Goal: Transaction & Acquisition: Purchase product/service

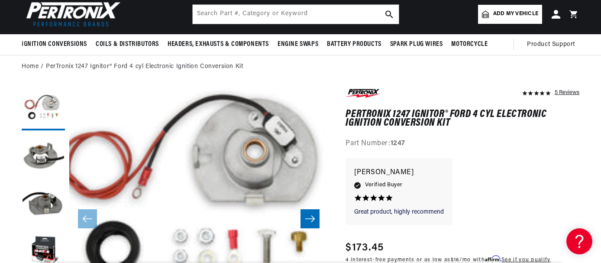
click at [521, 10] on span "Add my vehicle" at bounding box center [515, 14] width 45 height 8
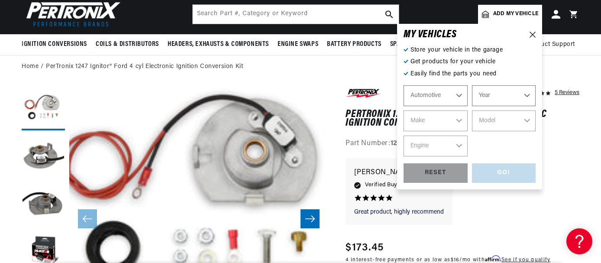
scroll to position [0, 323]
click at [461, 96] on select "Automotive Agricultural Industrial Marine Motorcycle" at bounding box center [435, 95] width 64 height 21
click at [403, 85] on select "Automotive Agricultural Industrial Marine Motorcycle" at bounding box center [435, 95] width 64 height 21
select select "Agricultural"
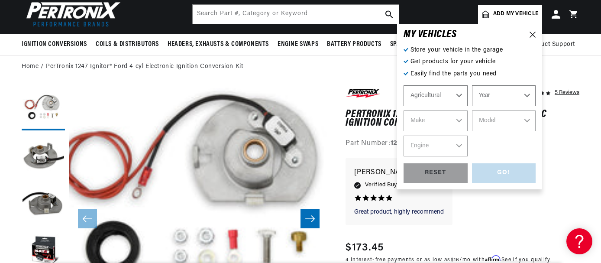
click at [526, 93] on select "Year [DATE] 1965 1964 1960 1959 1958 1957 1939 1938 1937" at bounding box center [504, 95] width 64 height 21
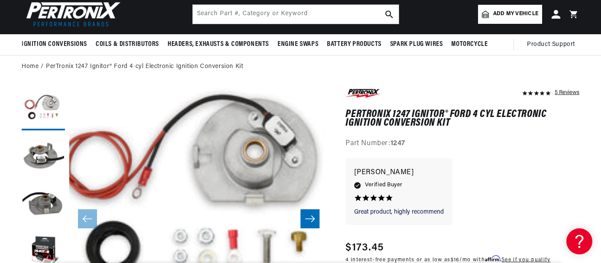
click at [575, 210] on div "Great product, highly recommend Great product, highly recommend [PERSON_NAME] 5…" at bounding box center [462, 195] width 234 height 75
click at [216, 14] on input "text" at bounding box center [296, 14] width 206 height 19
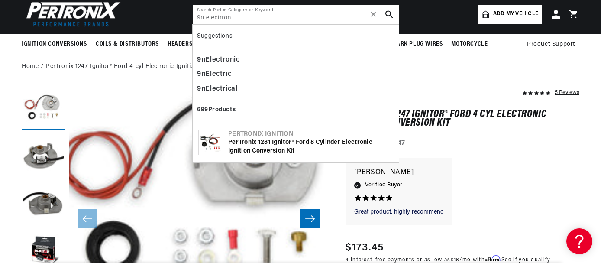
scroll to position [0, 0]
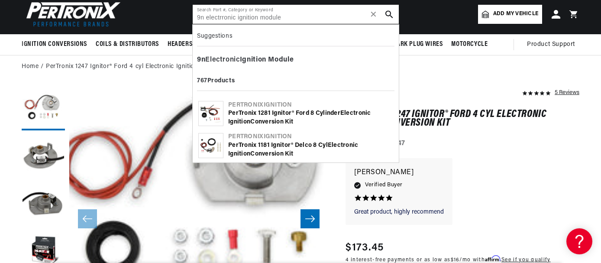
type input "9n electrronic ignition module"
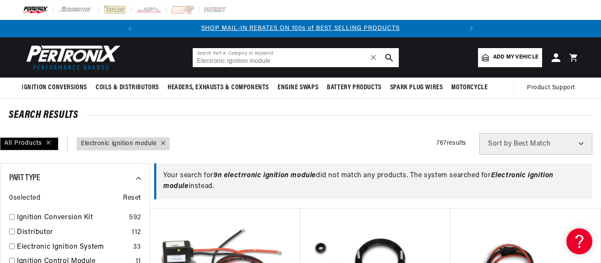
click at [199, 59] on input "Electronic ignition module" at bounding box center [296, 57] width 206 height 19
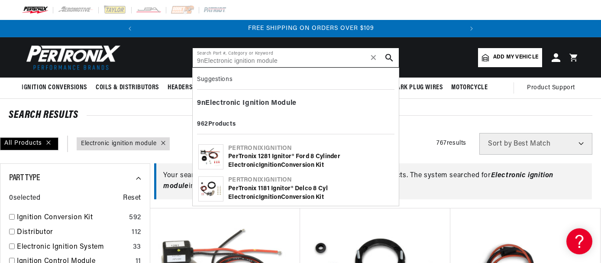
scroll to position [0, 323]
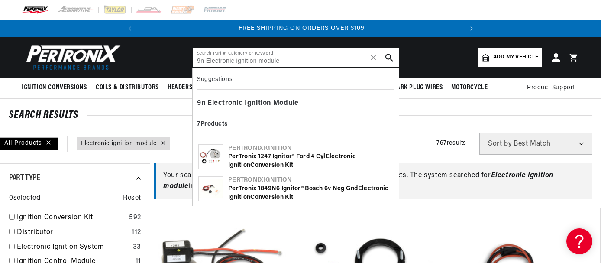
type input "9n Electronic ignition module"
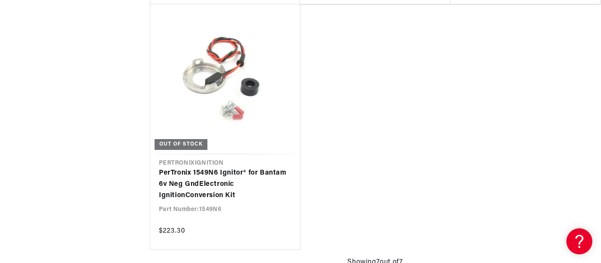
scroll to position [0, 323]
